Goal: Task Accomplishment & Management: Manage account settings

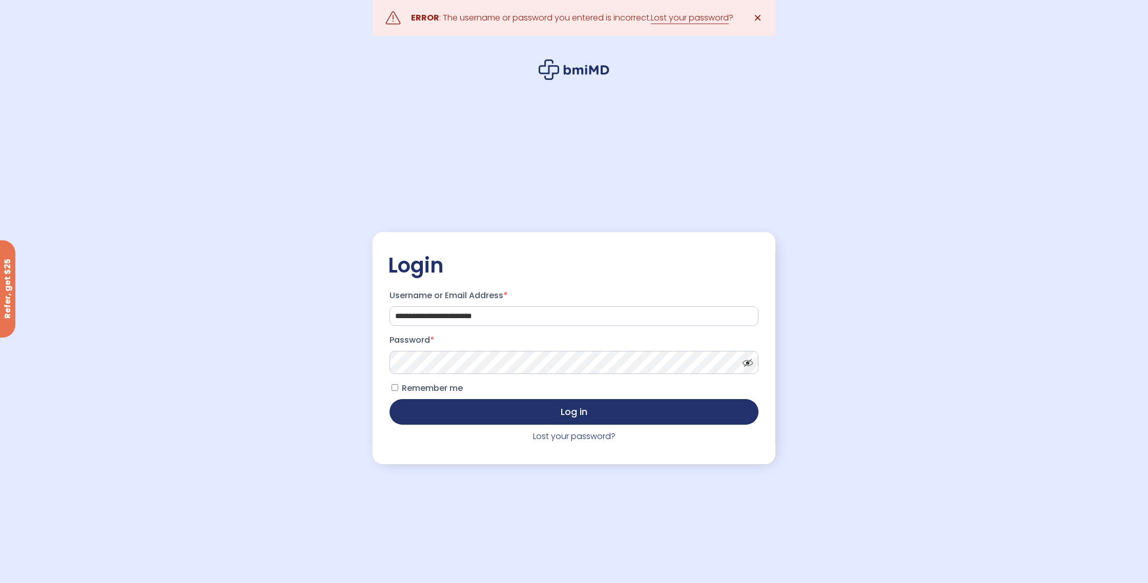
click at [390, 399] on button "Log in" at bounding box center [574, 412] width 369 height 26
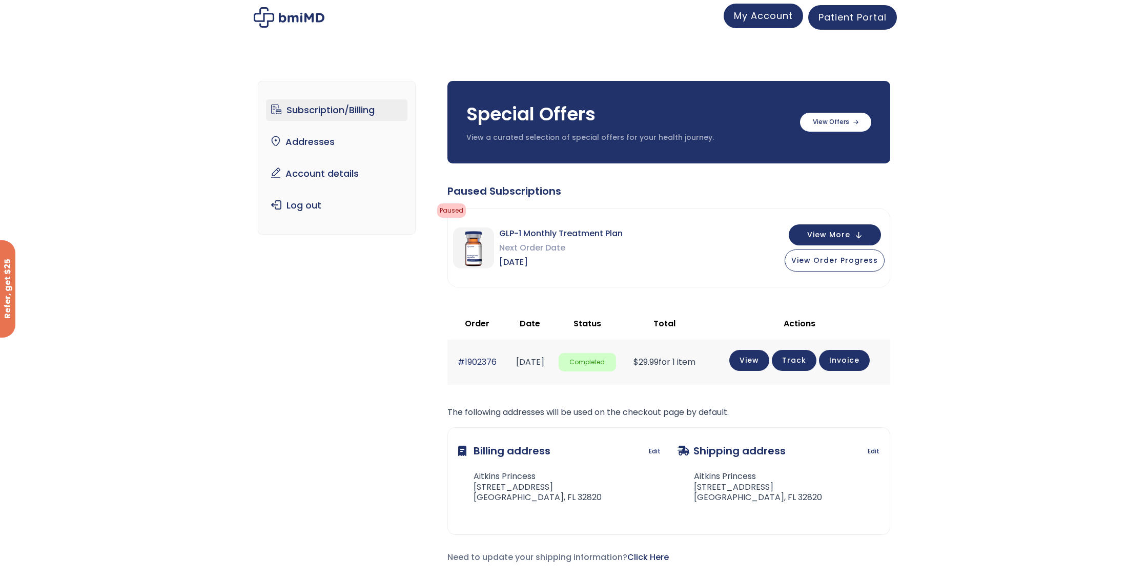
click at [777, 16] on span "My Account" at bounding box center [763, 15] width 59 height 13
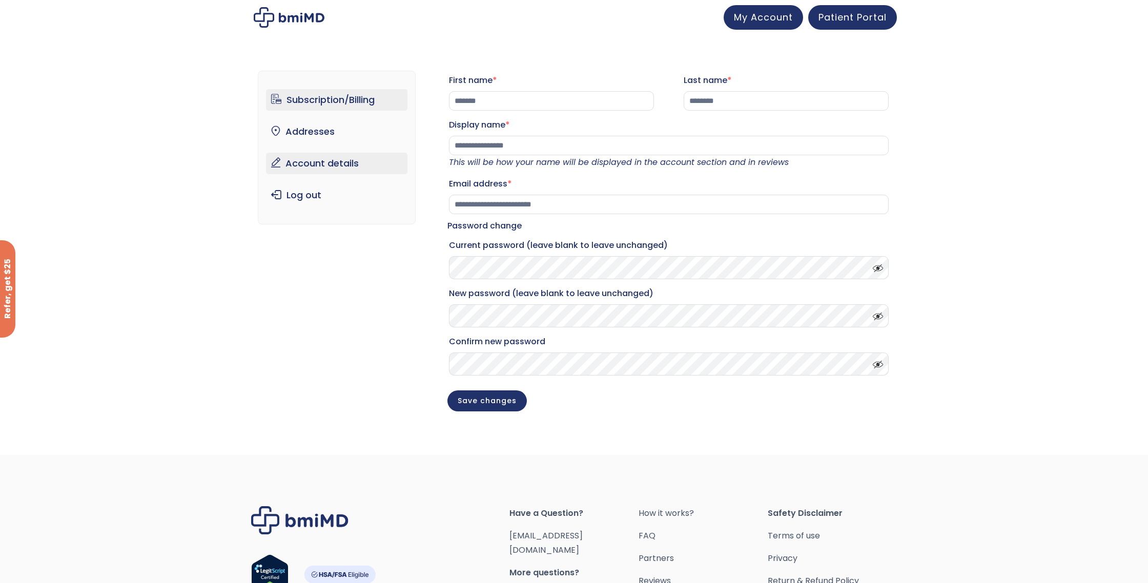
click at [340, 97] on link "Subscription/Billing" at bounding box center [337, 100] width 142 height 22
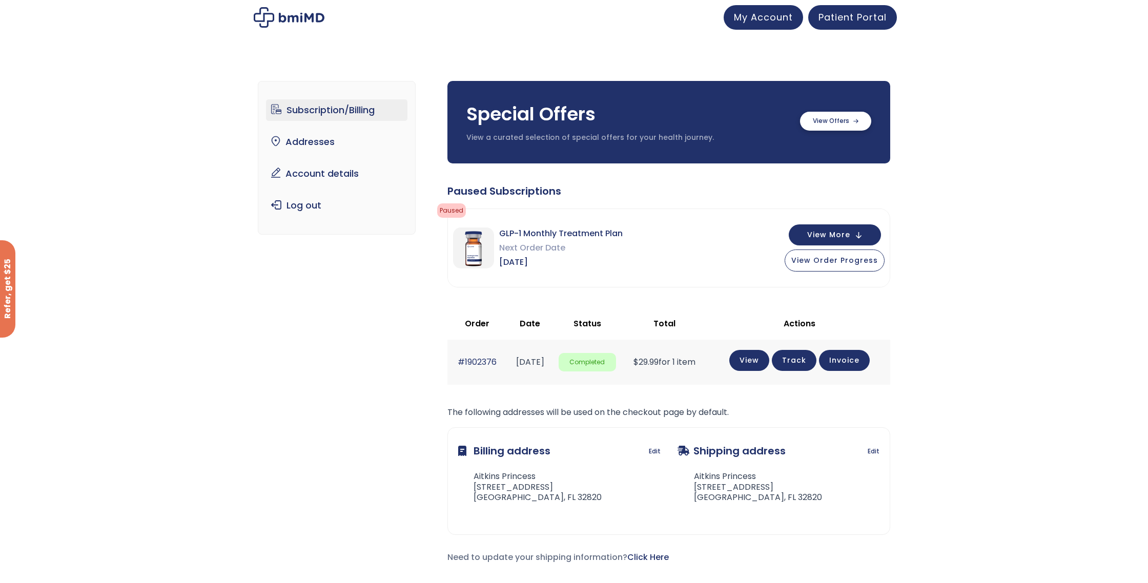
click at [842, 124] on label at bounding box center [835, 121] width 71 height 19
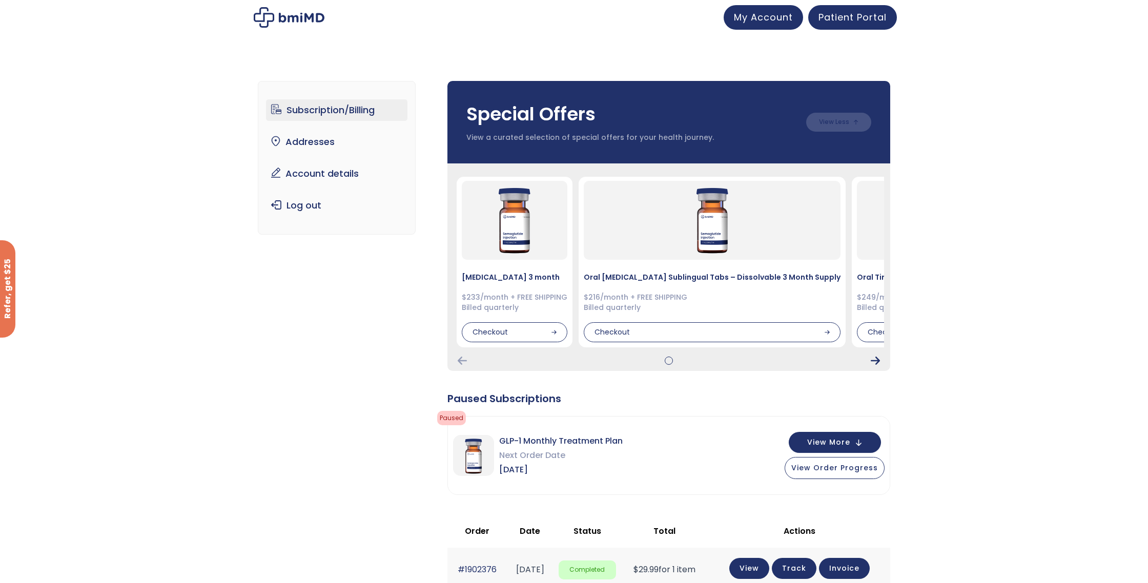
click at [880, 360] on icon "Next Card" at bounding box center [875, 361] width 9 height 8
click at [877, 362] on icon "Next Card" at bounding box center [875, 361] width 9 height 8
click at [337, 175] on link "Account details" at bounding box center [337, 174] width 142 height 22
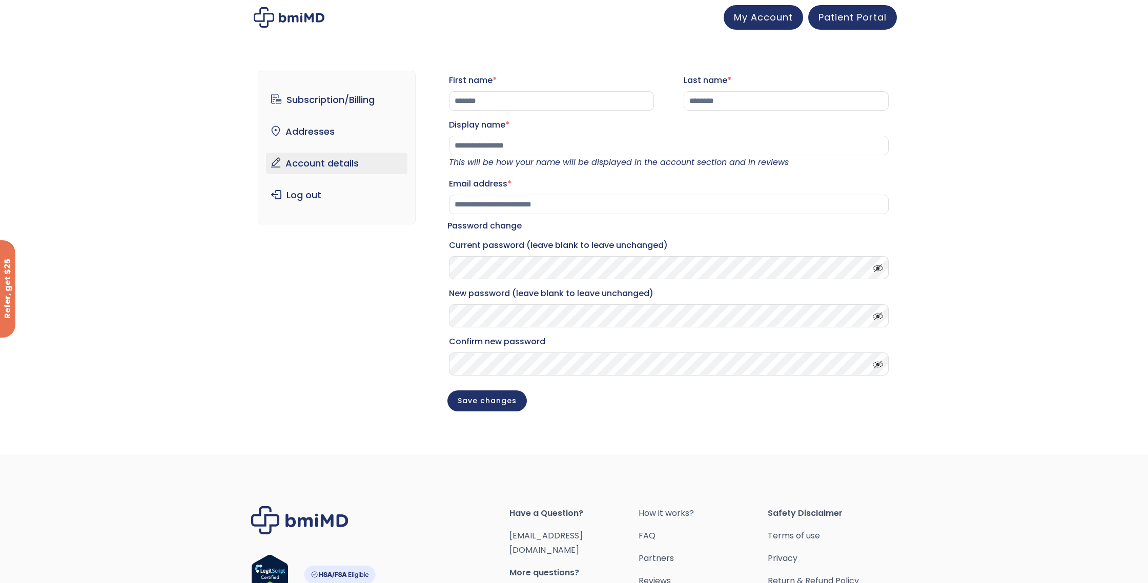
click at [846, 28] on div "Patient Portal" at bounding box center [852, 17] width 89 height 25
click at [846, 23] on link "Patient Portal" at bounding box center [852, 16] width 89 height 25
drag, startPoint x: 844, startPoint y: 17, endPoint x: 844, endPoint y: 4, distance: 13.3
click at [835, 17] on span "Patient Portal" at bounding box center [853, 15] width 68 height 13
